Goal: Task Accomplishment & Management: Manage account settings

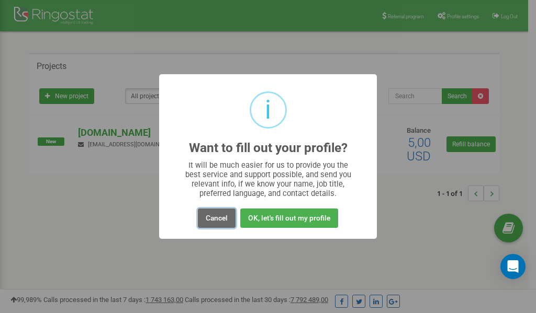
click at [220, 216] on button "Cancel" at bounding box center [217, 218] width 38 height 19
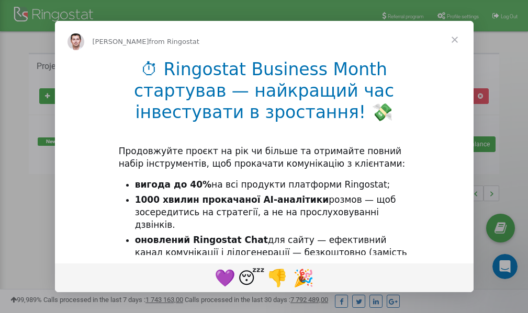
click at [458, 44] on span "Close" at bounding box center [455, 40] width 38 height 38
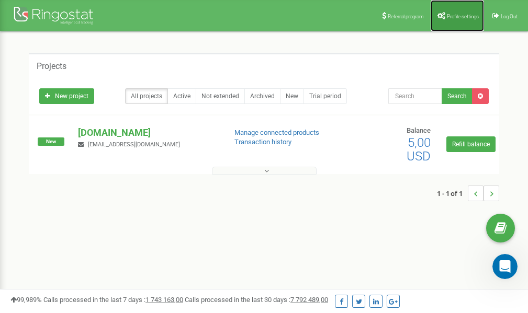
click at [457, 16] on span "Profile settings" at bounding box center [463, 17] width 32 height 6
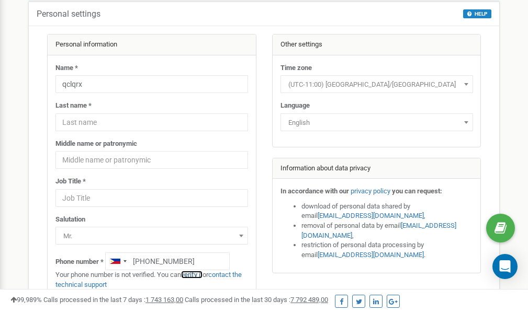
click at [196, 275] on link "verify it" at bounding box center [191, 275] width 21 height 8
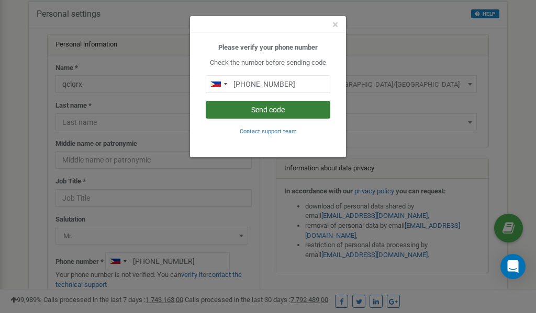
click at [258, 110] on button "Send code" at bounding box center [268, 110] width 124 height 18
